Goal: Navigation & Orientation: Find specific page/section

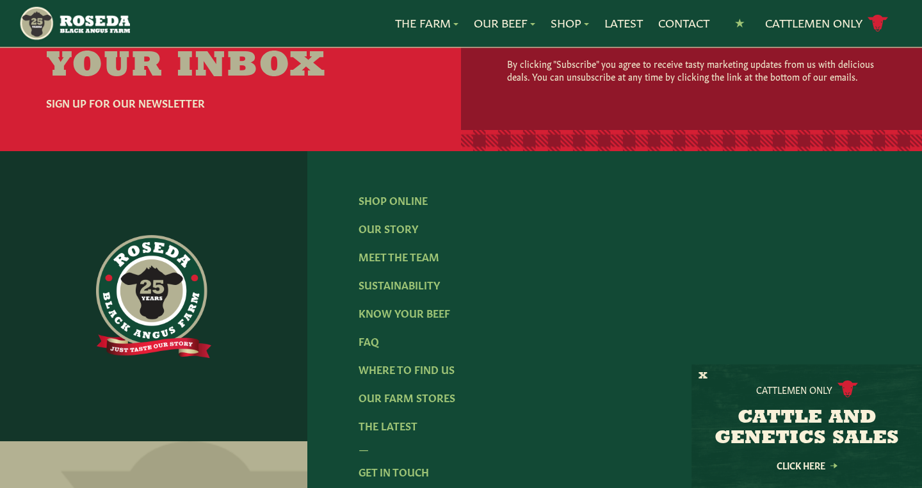
scroll to position [1985, 0]
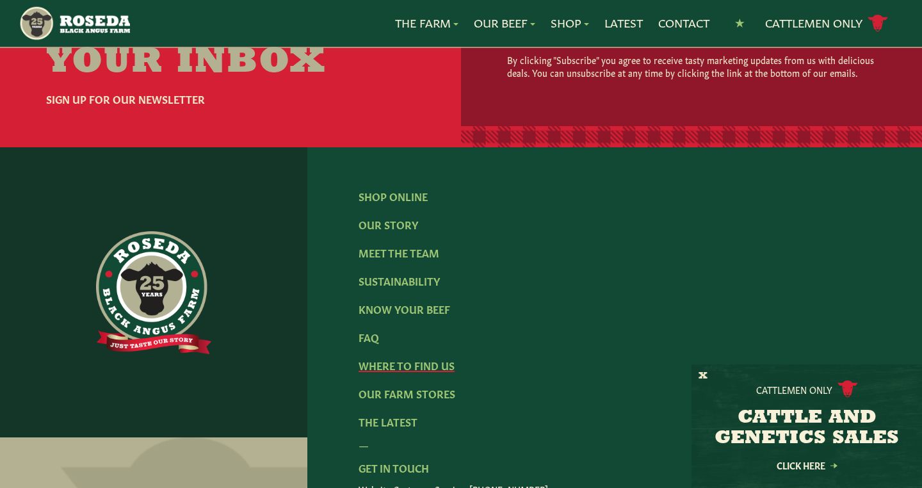
click at [429, 359] on link "Where To Find Us" at bounding box center [406, 365] width 96 height 14
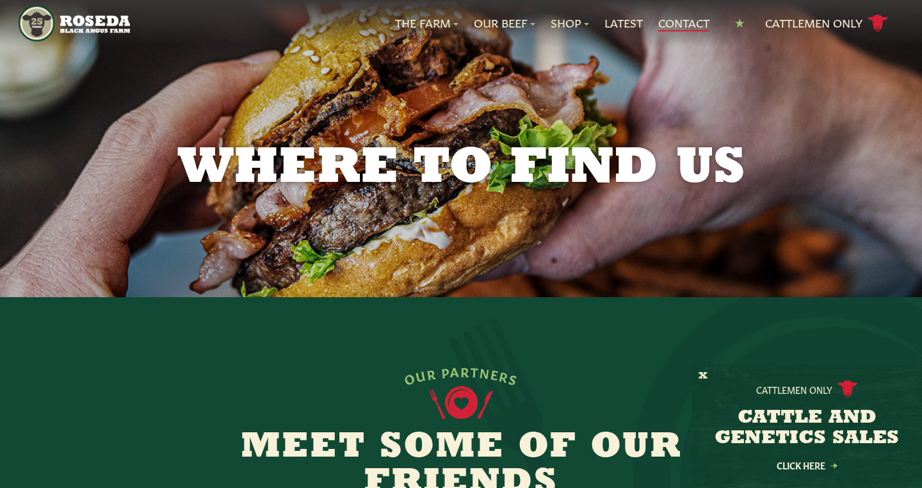
click at [675, 22] on link "Contact" at bounding box center [683, 23] width 51 height 17
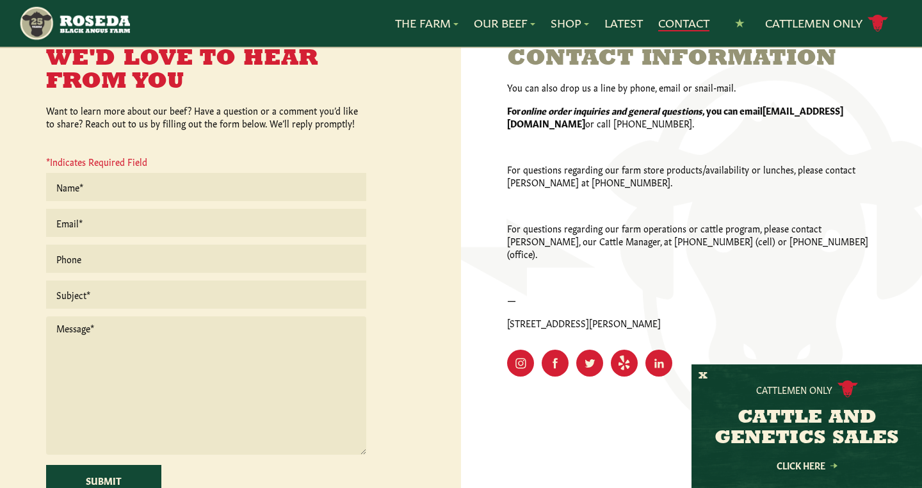
scroll to position [344, 0]
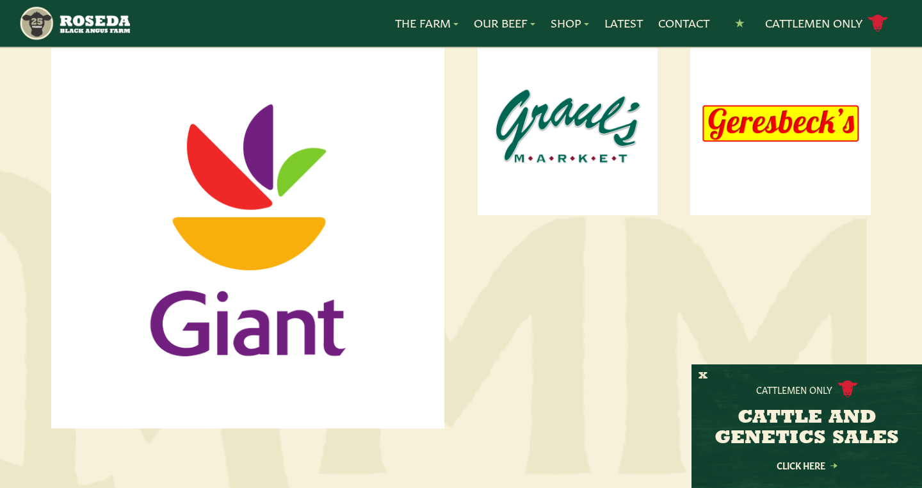
scroll to position [768, 0]
